Goal: Find specific page/section: Find specific page/section

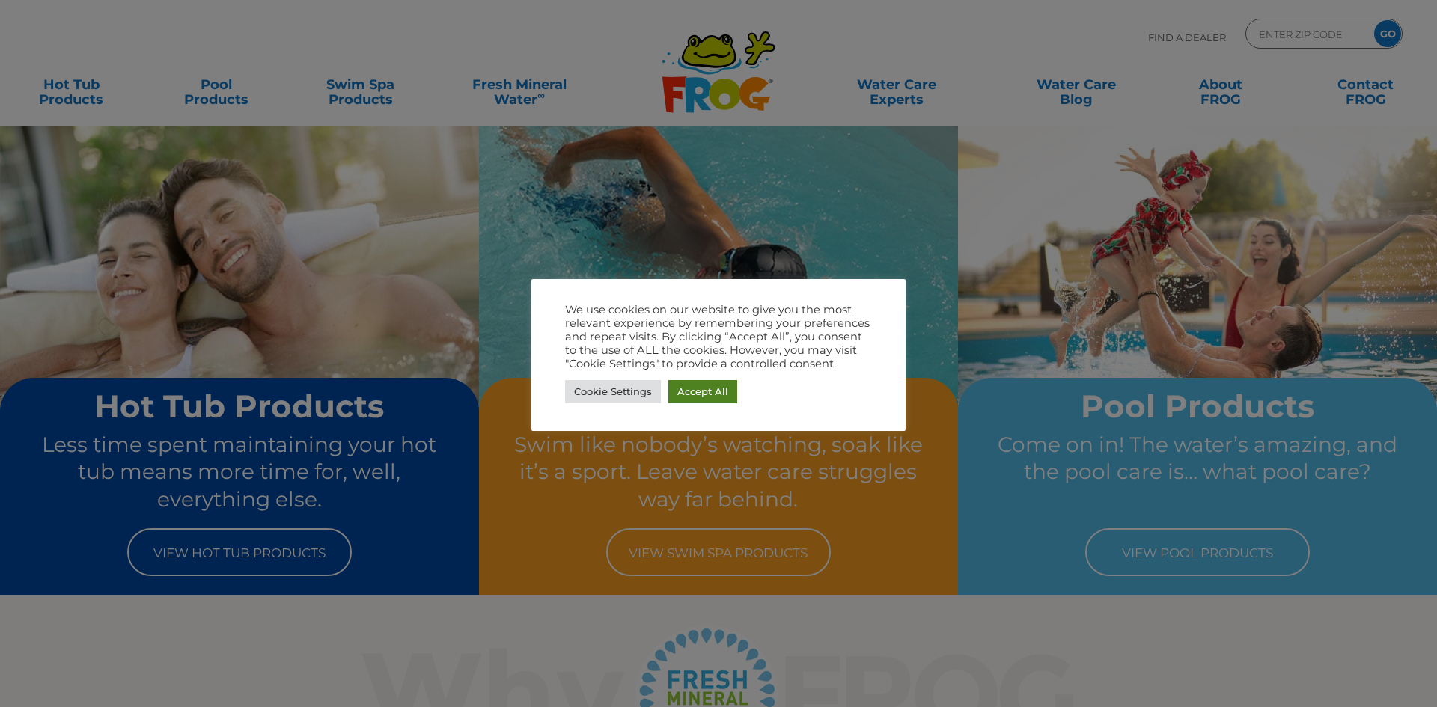
click at [719, 388] on link "Accept All" at bounding box center [703, 391] width 69 height 23
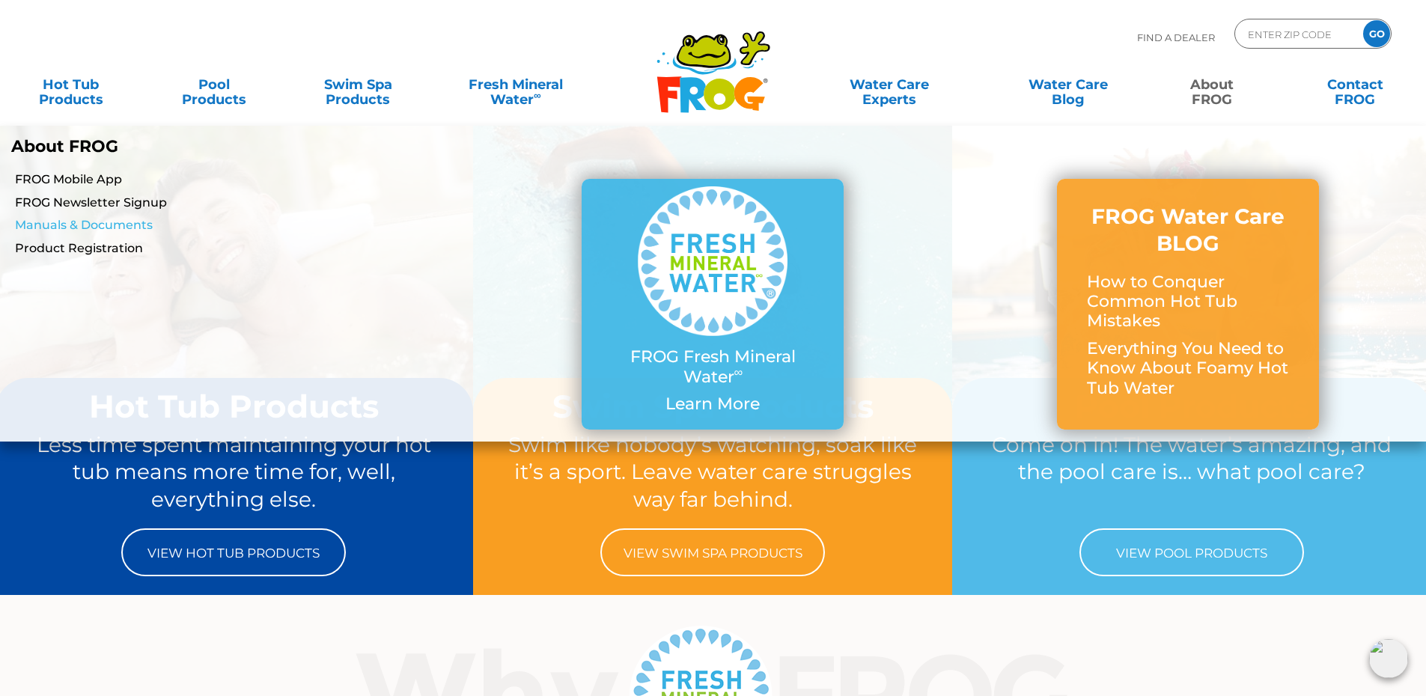
click at [25, 223] on link "Manuals & Documents" at bounding box center [245, 225] width 460 height 16
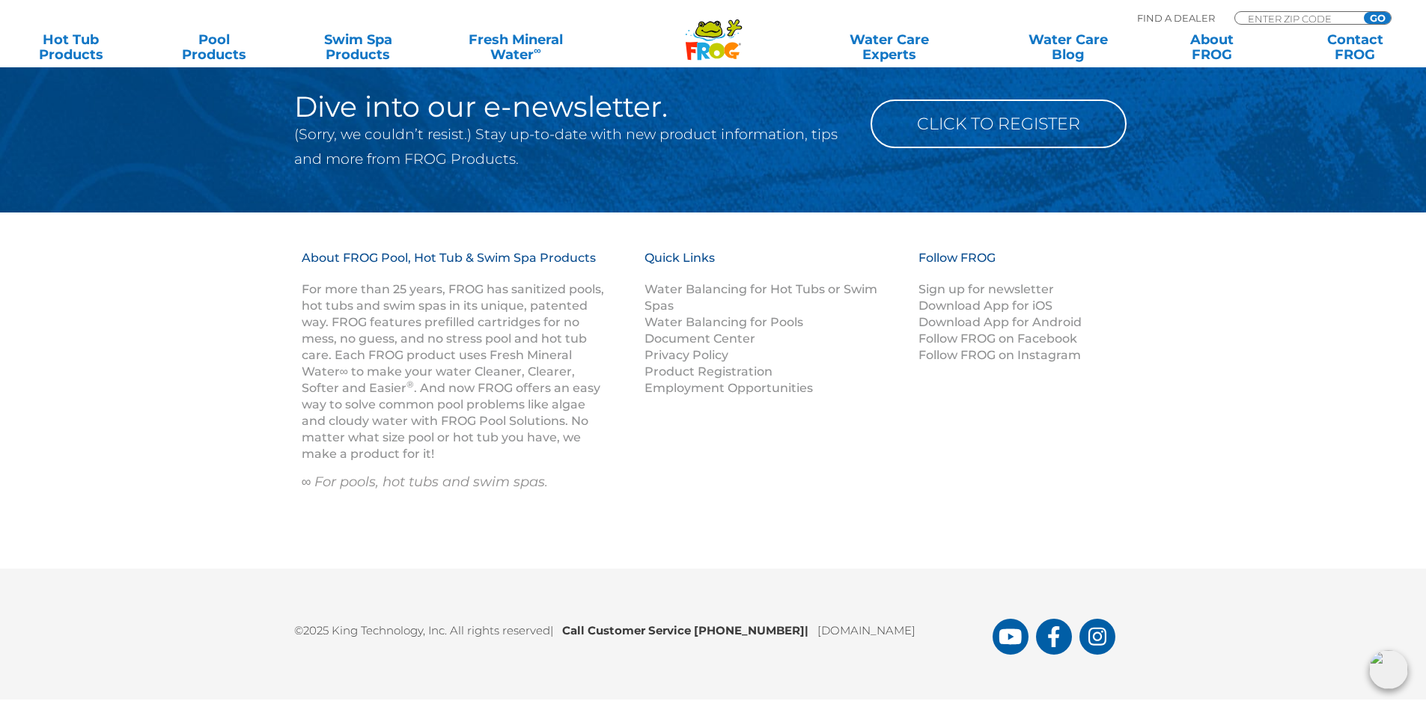
scroll to position [1965, 0]
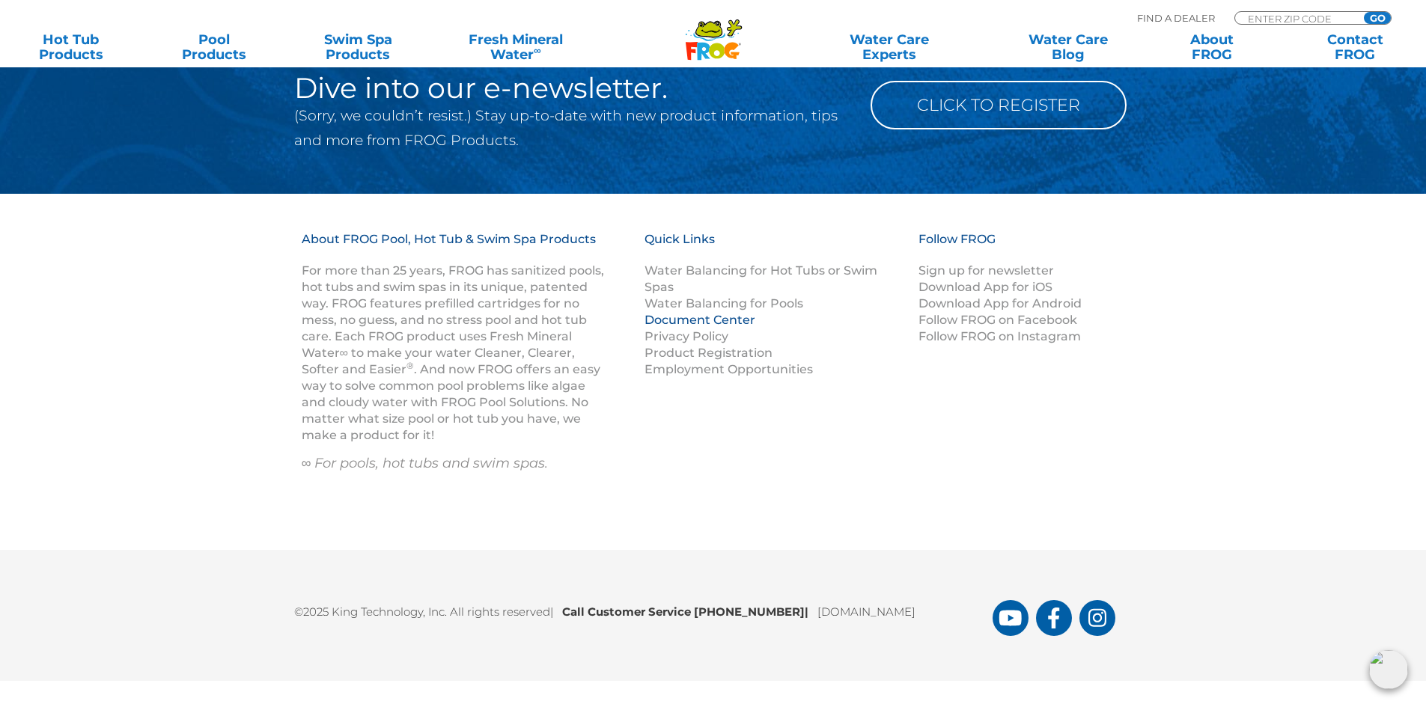
click at [704, 320] on link "Document Center" at bounding box center [700, 320] width 111 height 14
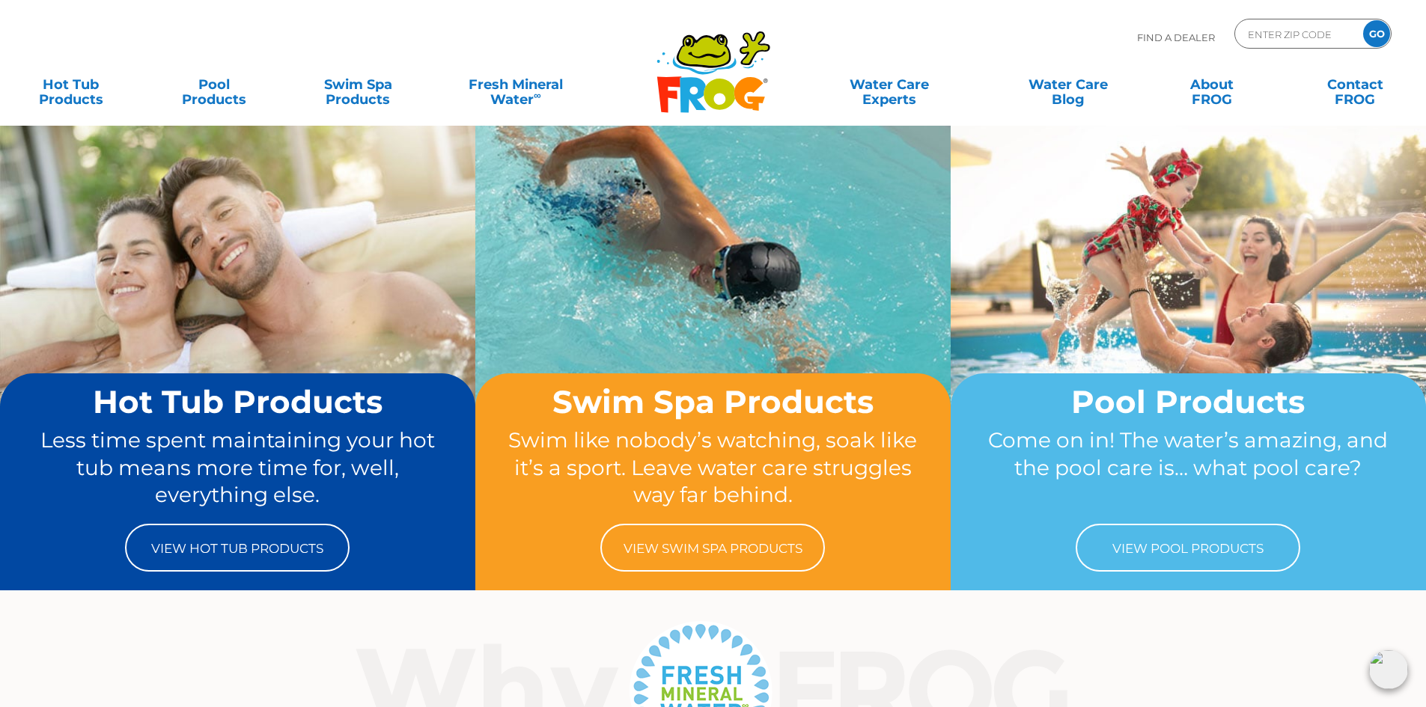
scroll to position [0, 0]
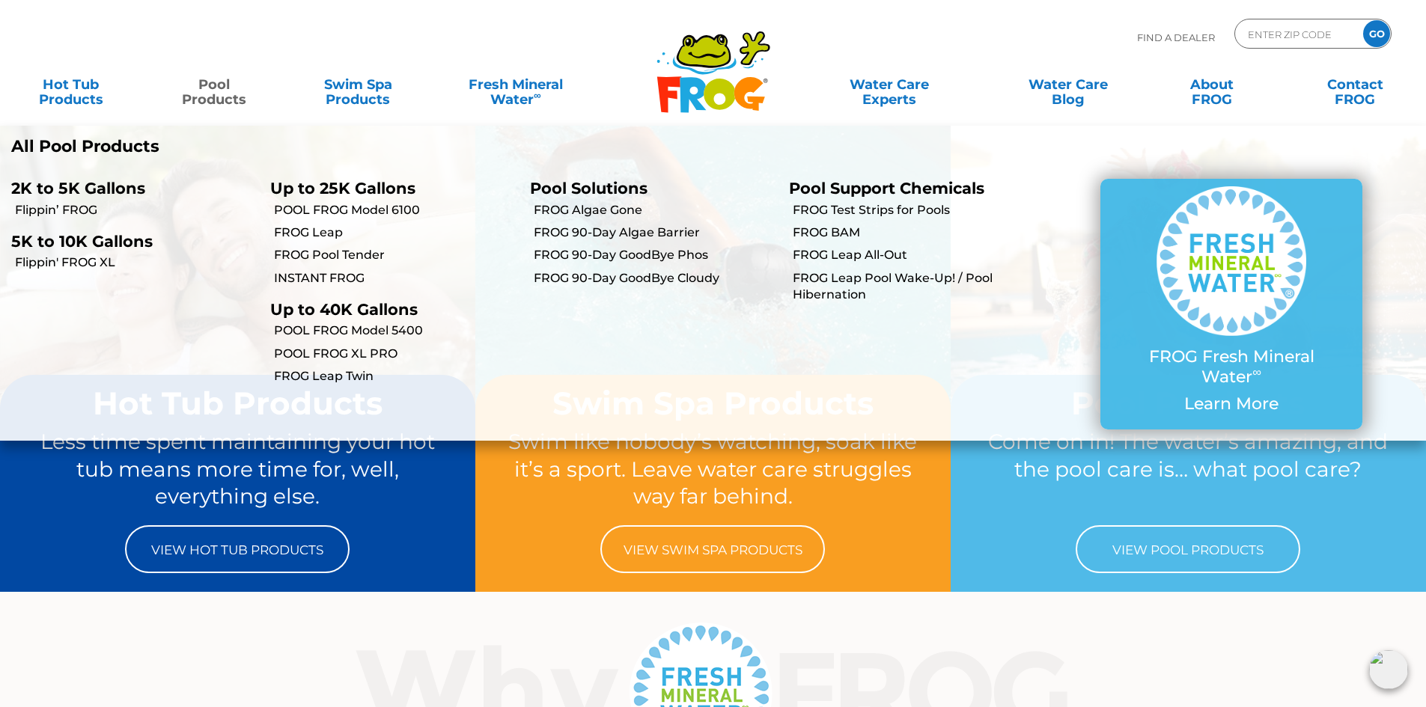
click at [192, 92] on link "Pool Products" at bounding box center [215, 85] width 112 height 30
click at [117, 150] on p "All Pool Products" at bounding box center [356, 146] width 691 height 19
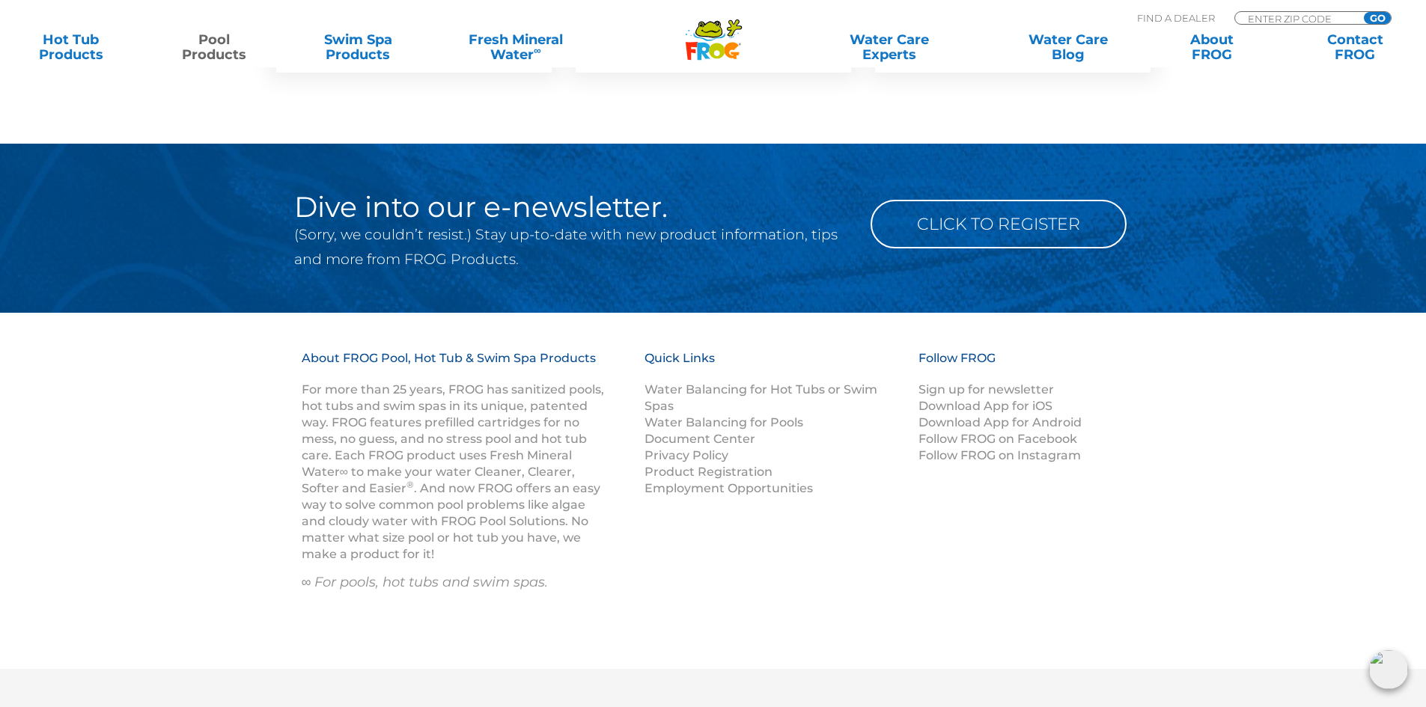
scroll to position [5914, 0]
